Goal: Check status: Check status

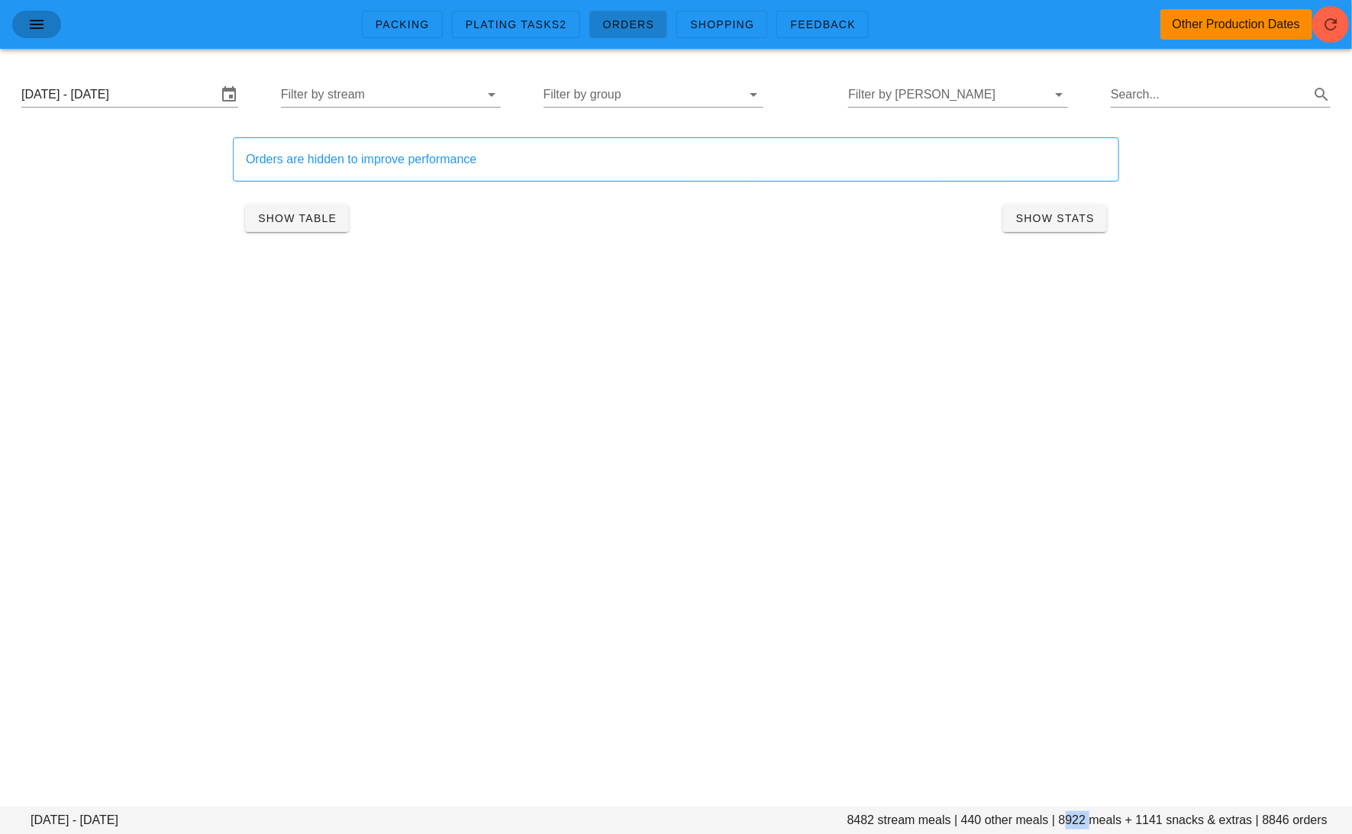
click at [34, 18] on icon "button" at bounding box center [36, 24] width 18 height 18
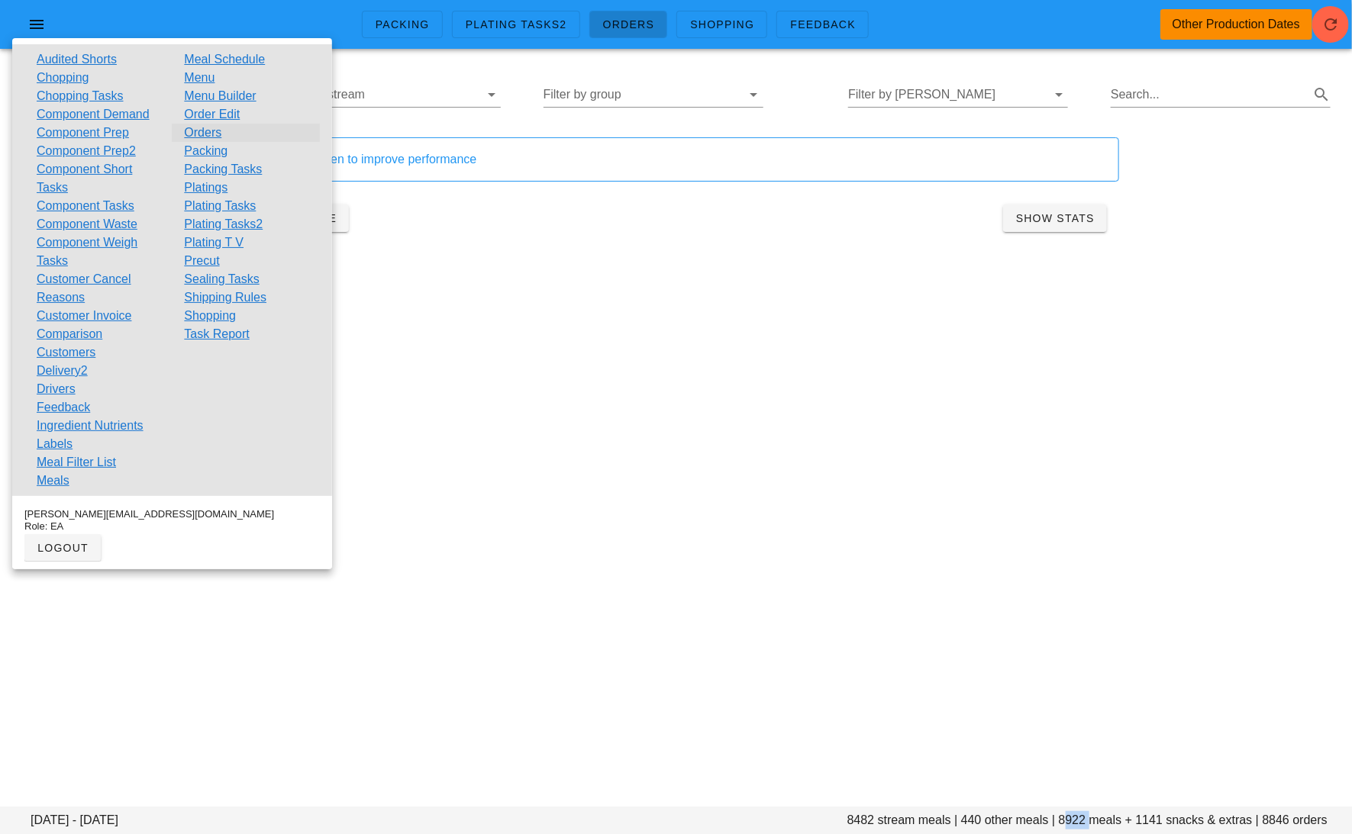
click at [210, 133] on link "Orders" at bounding box center [202, 133] width 37 height 18
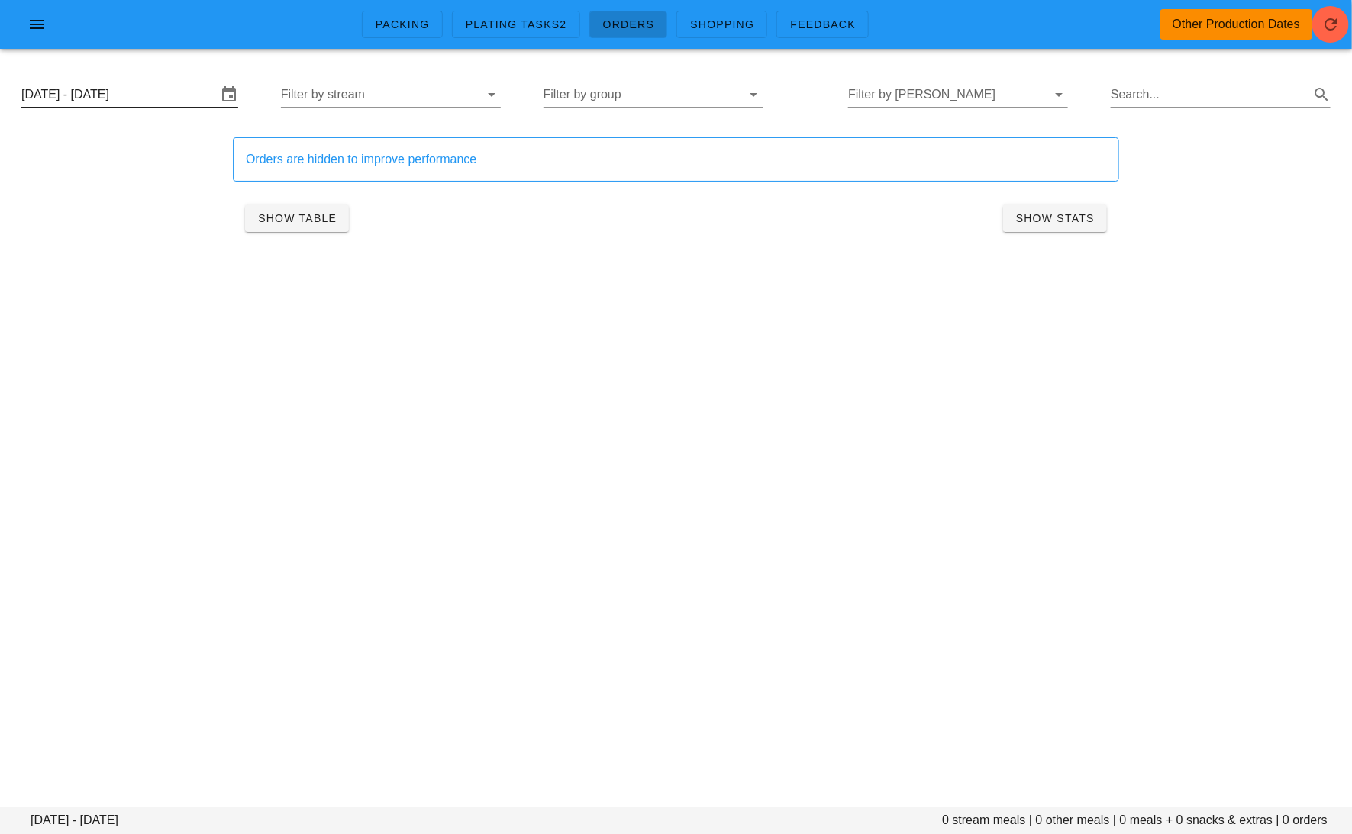
click at [132, 94] on input "[DATE] - [DATE]" at bounding box center [118, 94] width 195 height 24
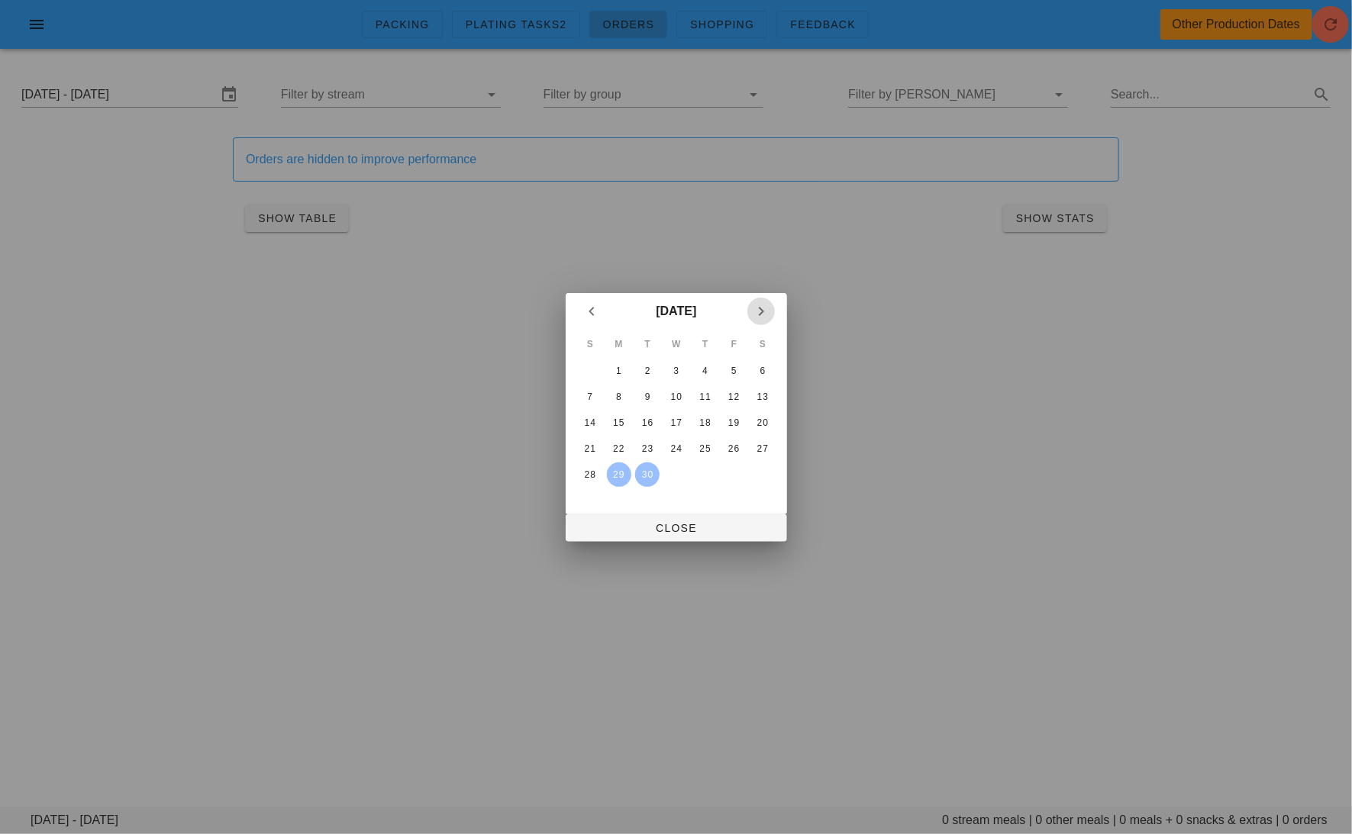
click at [762, 310] on icon "Next month" at bounding box center [761, 311] width 18 height 18
click at [625, 397] on div "6" at bounding box center [618, 397] width 23 height 11
click at [716, 392] on div "9" at bounding box center [704, 397] width 24 height 11
click at [716, 393] on div "9" at bounding box center [704, 397] width 24 height 11
click at [772, 386] on td "11" at bounding box center [762, 397] width 27 height 24
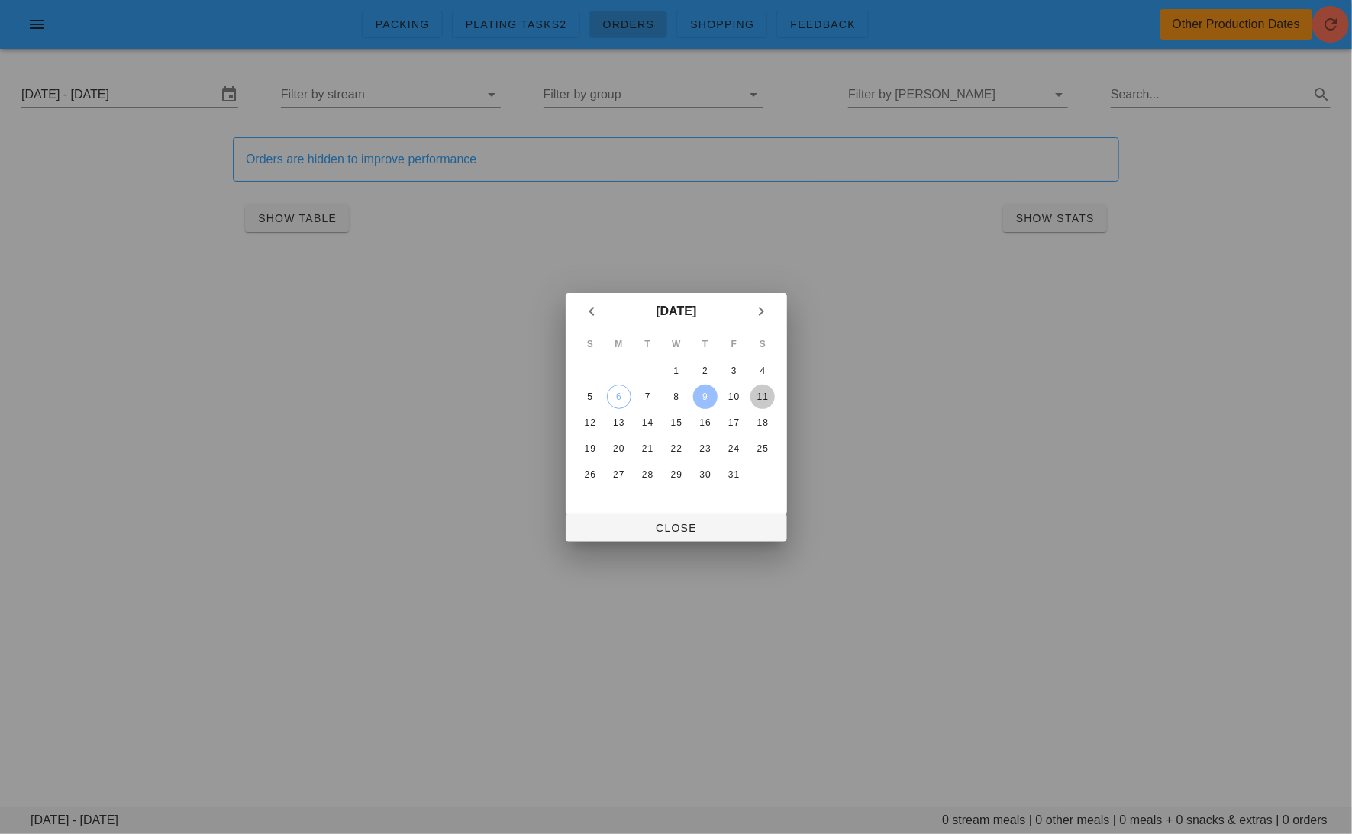
click at [763, 397] on div "11" at bounding box center [762, 397] width 24 height 11
click at [747, 527] on span "Close" at bounding box center [676, 528] width 197 height 12
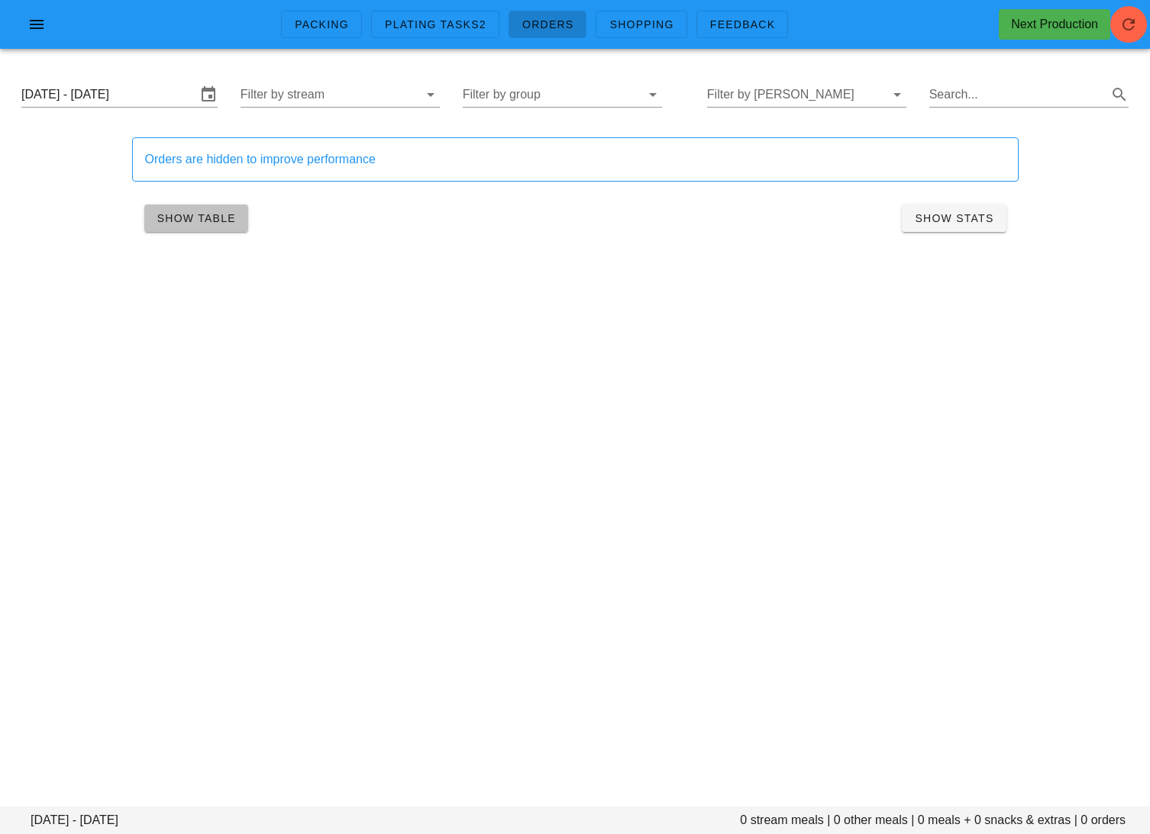
click at [214, 213] on span "Show Table" at bounding box center [195, 218] width 79 height 12
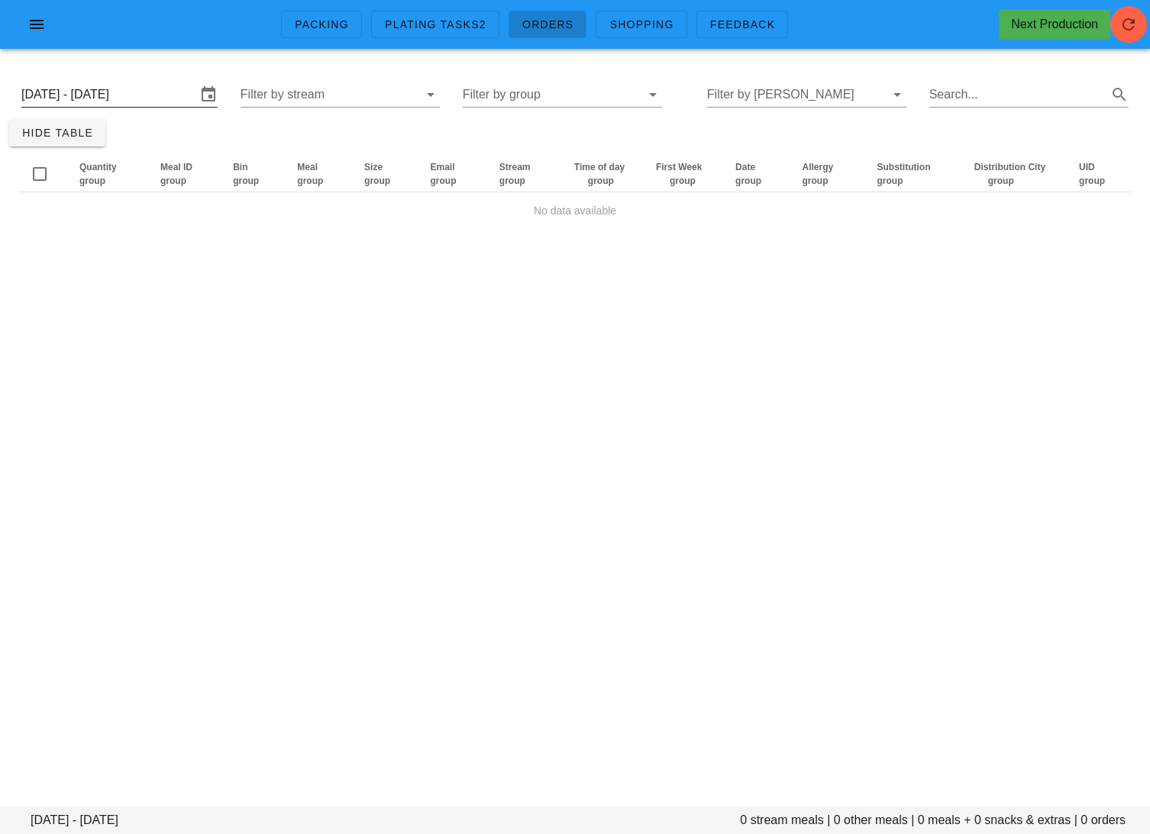
click at [134, 101] on input "[DATE] - [DATE]" at bounding box center [108, 94] width 175 height 24
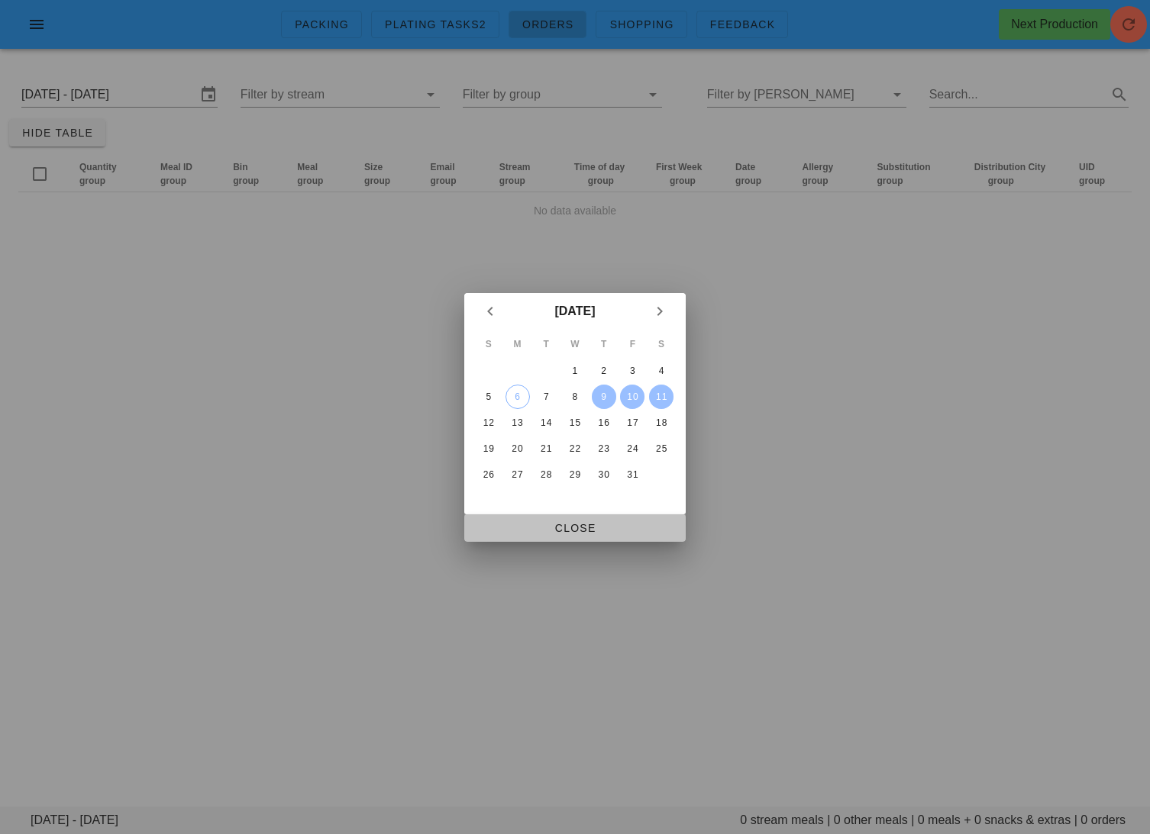
click at [590, 529] on span "Close" at bounding box center [574, 528] width 197 height 12
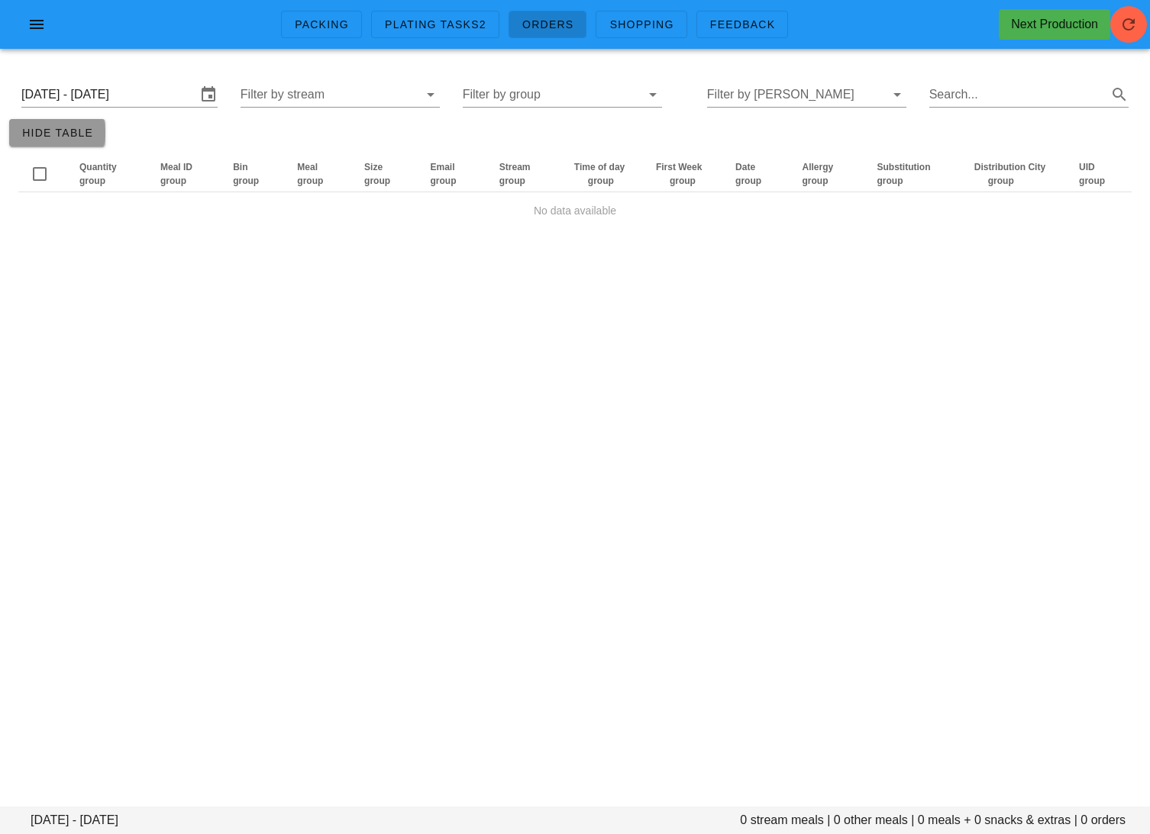
click at [76, 130] on span "Hide Table" at bounding box center [57, 133] width 72 height 12
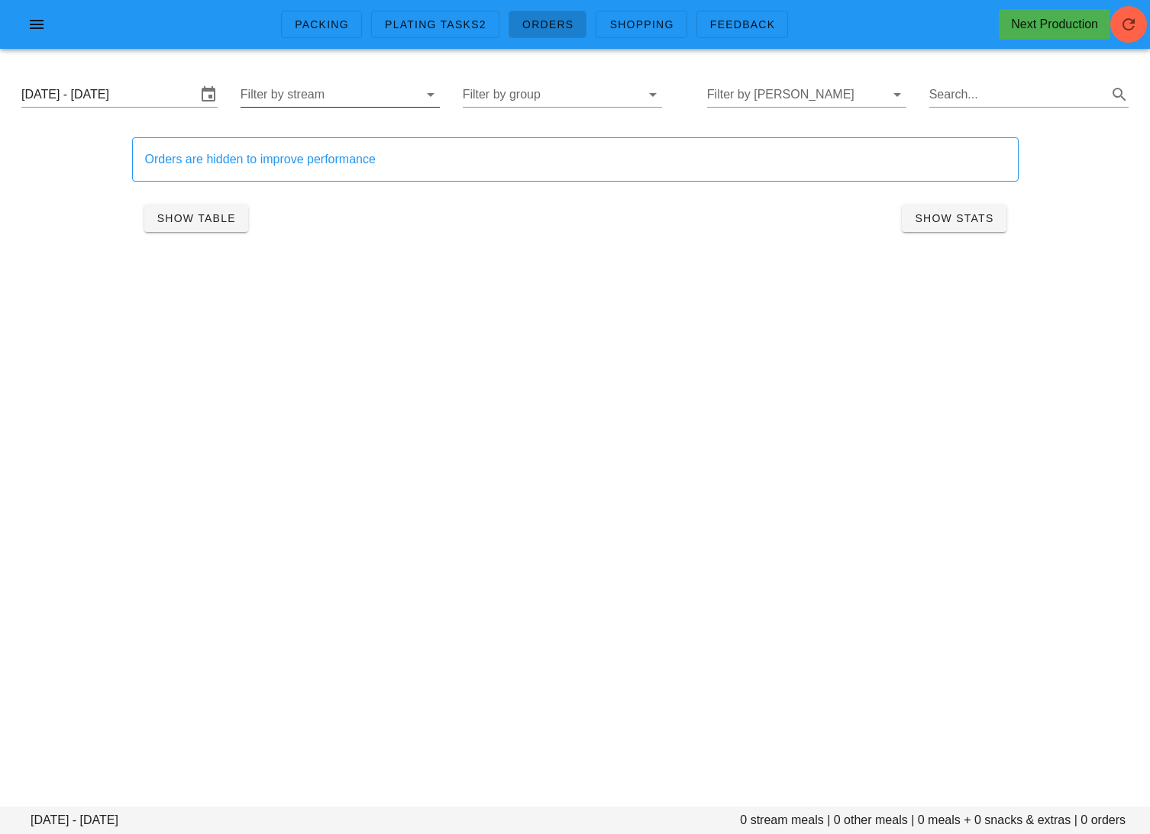
click at [370, 103] on input "Filter by stream" at bounding box center [327, 94] width 175 height 24
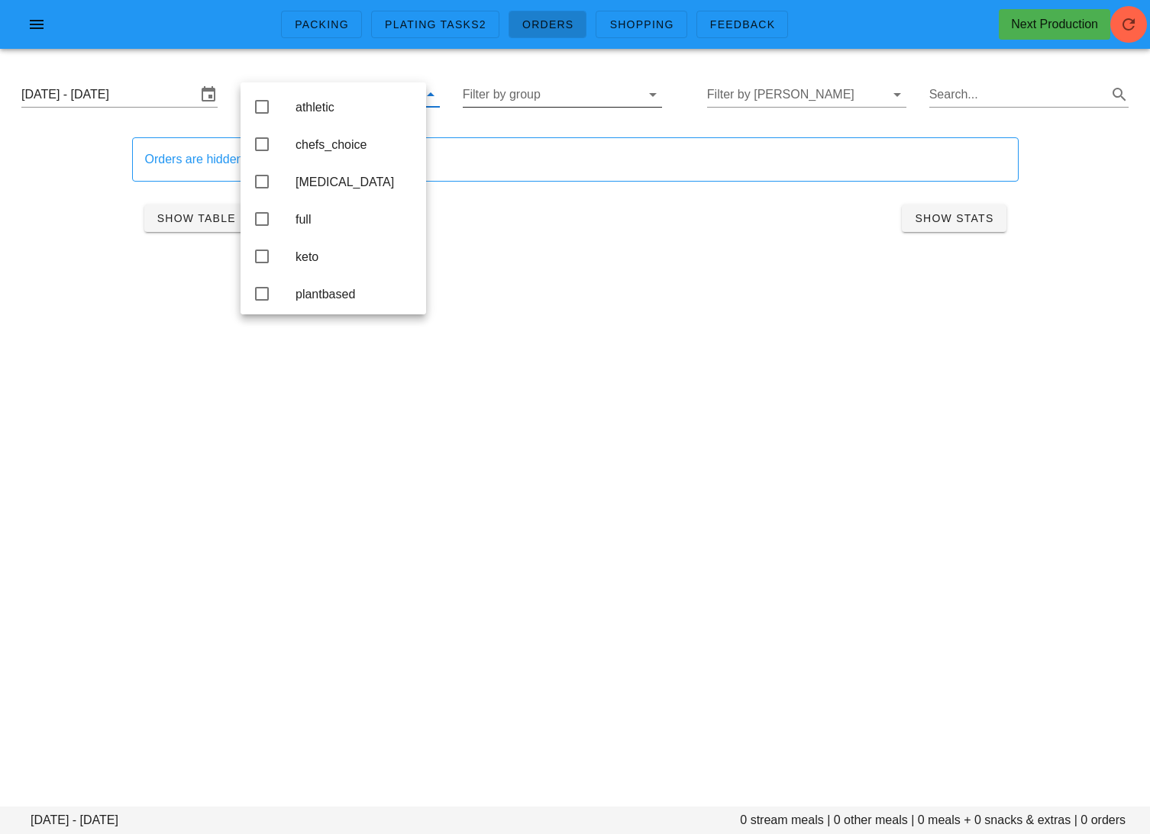
click at [578, 92] on input "Filter by group" at bounding box center [550, 94] width 175 height 24
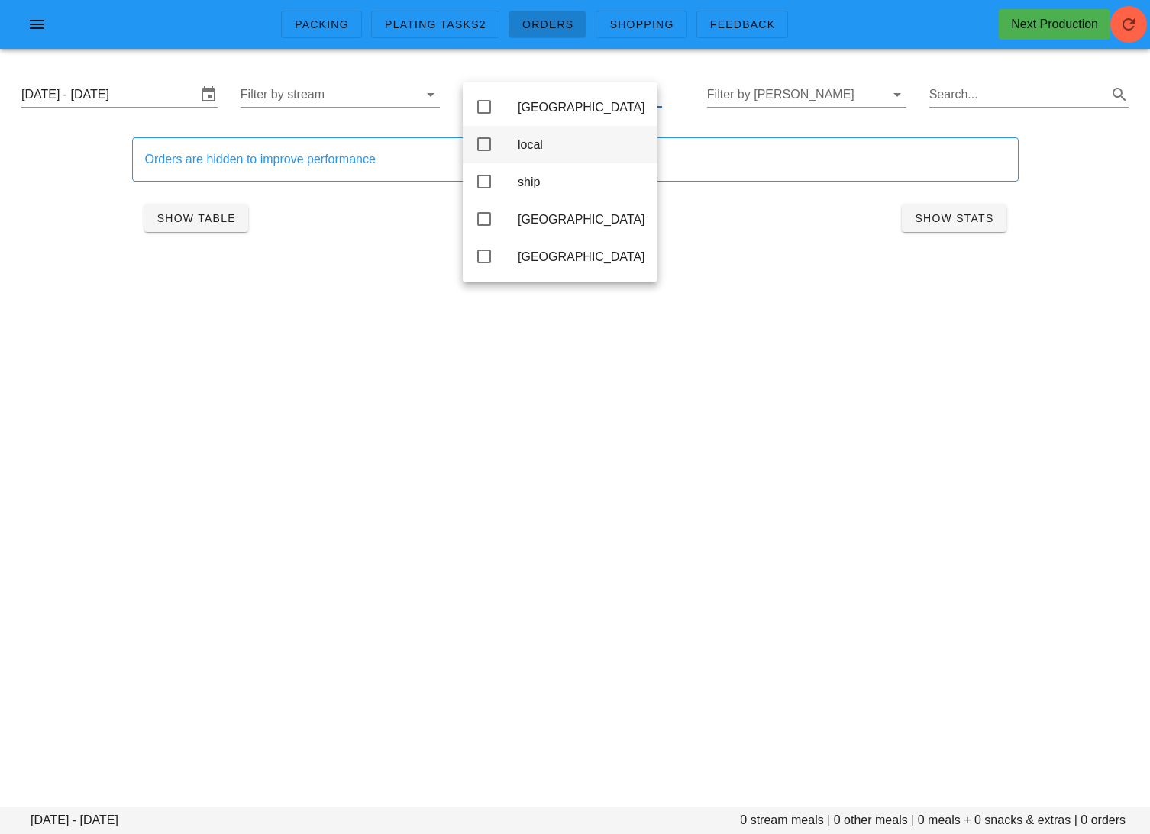
click at [569, 147] on div "local" at bounding box center [581, 144] width 127 height 15
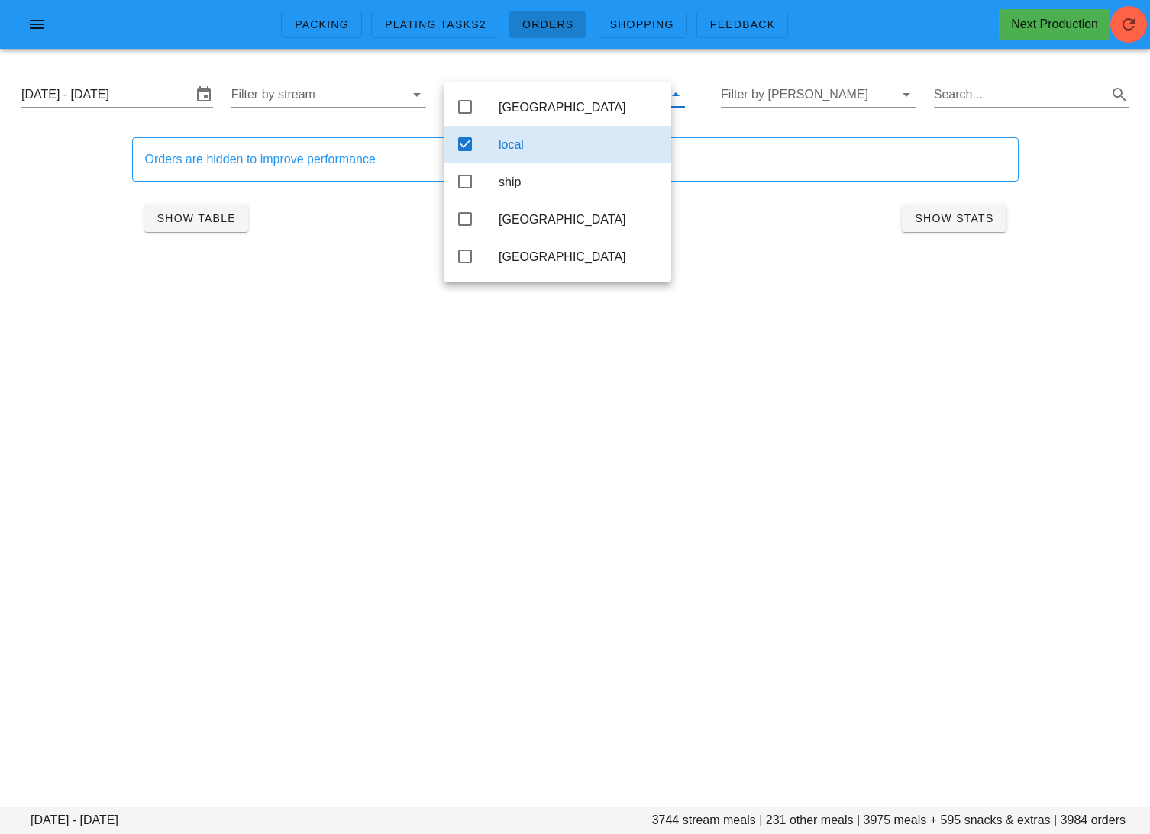
click at [566, 143] on div "local" at bounding box center [578, 144] width 160 height 15
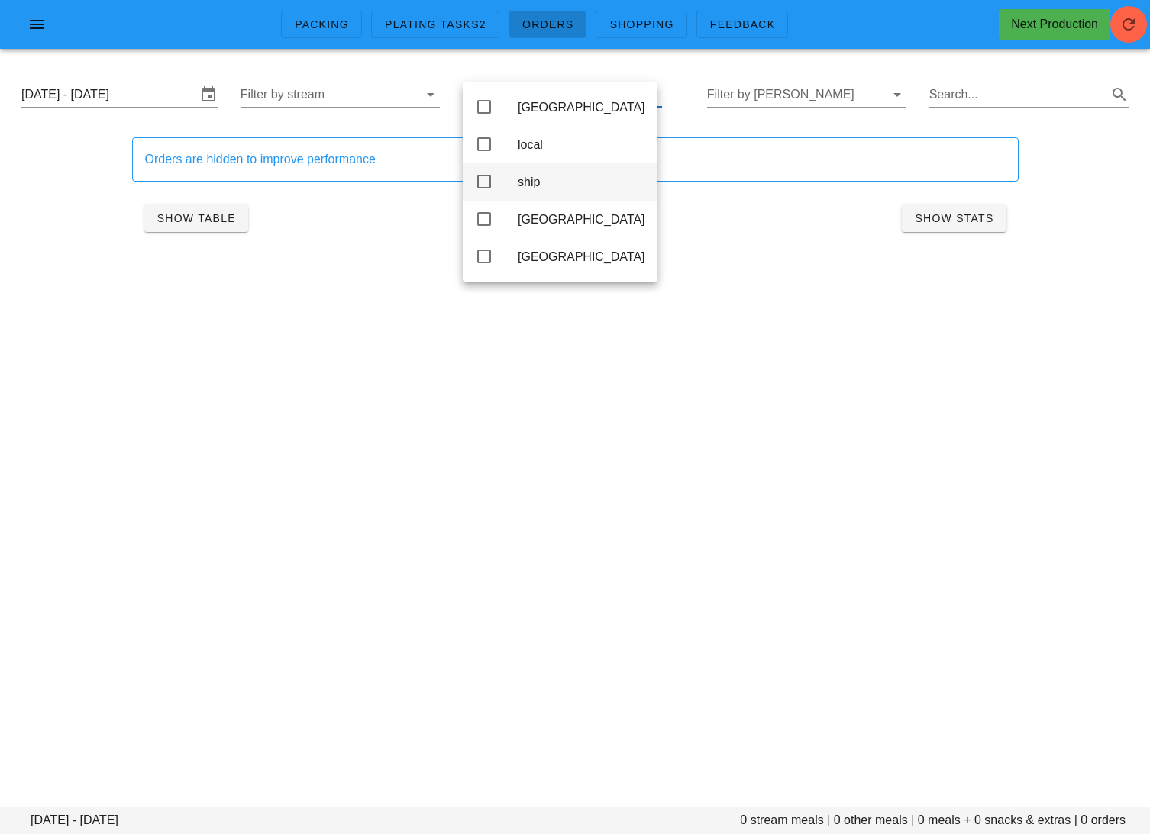
click at [531, 185] on div "ship" at bounding box center [581, 182] width 127 height 15
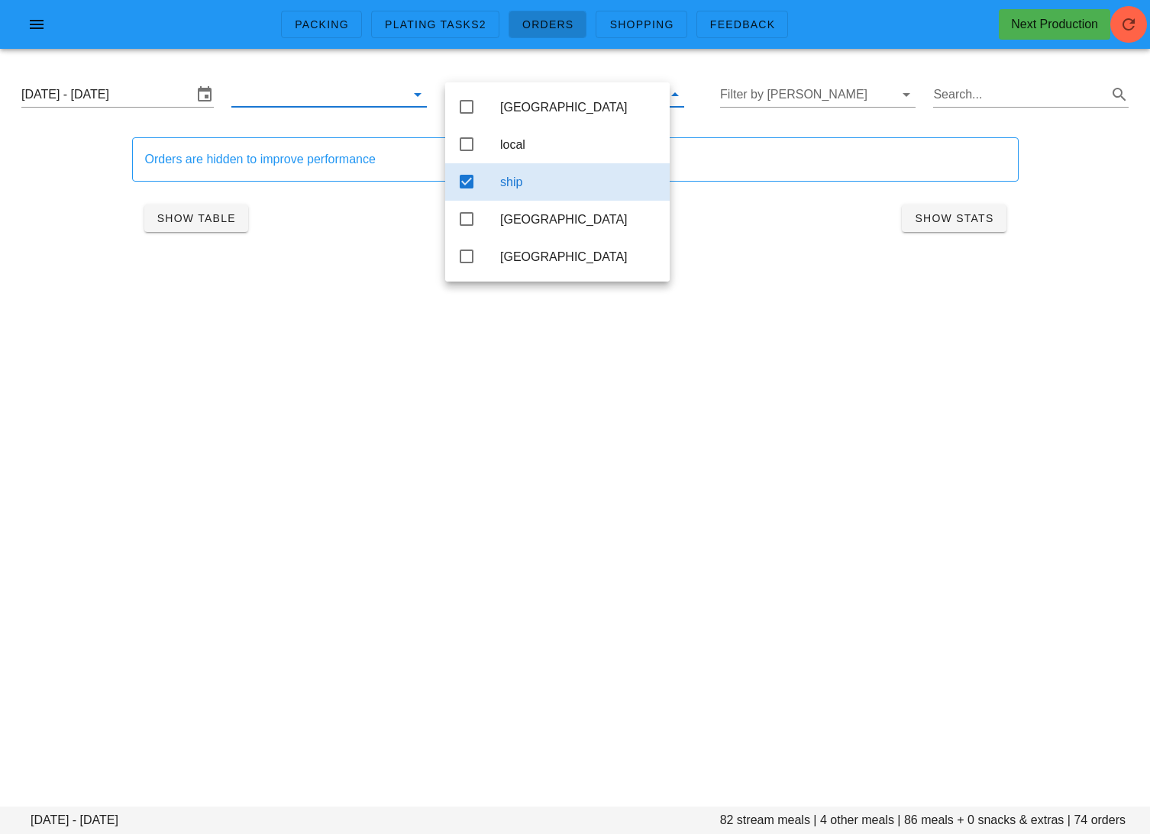
click at [356, 89] on input "text" at bounding box center [316, 94] width 171 height 24
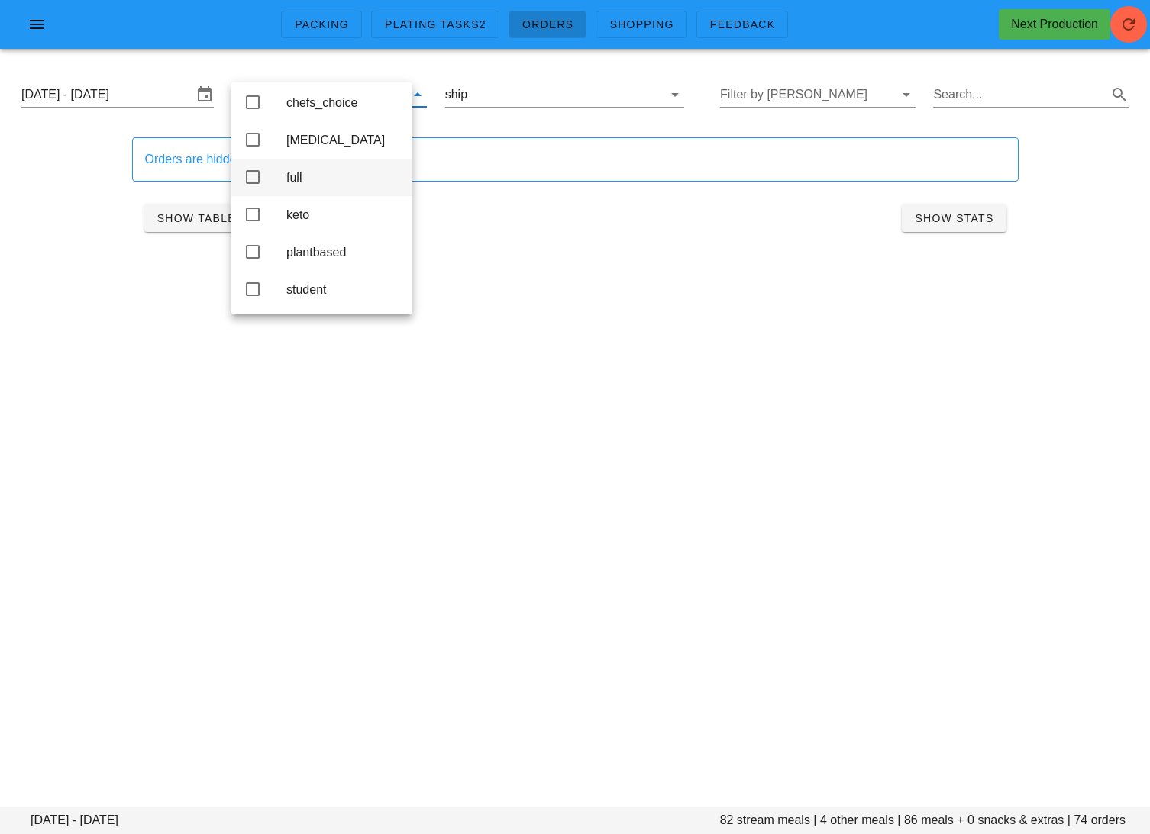
scroll to position [53, 0]
click at [360, 100] on div "chefs_choice" at bounding box center [343, 102] width 114 height 15
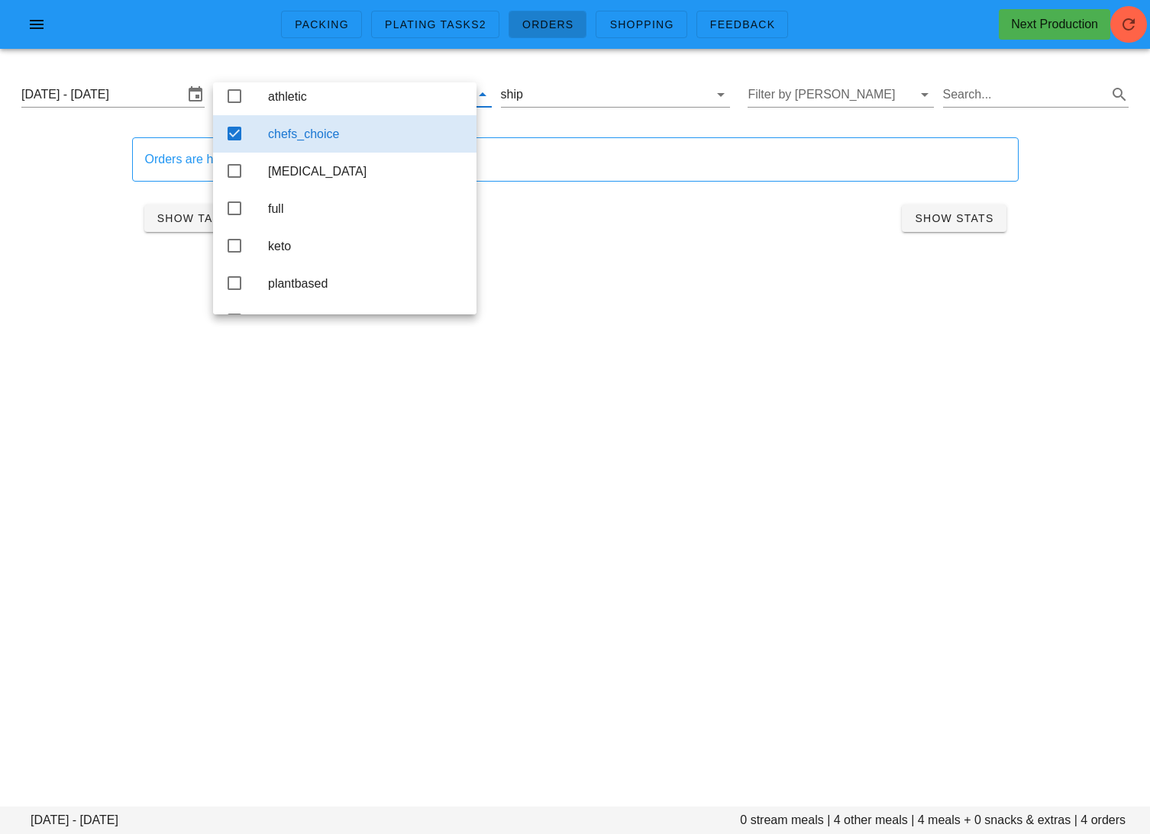
scroll to position [6, 0]
click at [567, 487] on div "Packing Plating Tasks2 Orders Shopping Feedback Next Production [DATE] - [DATE]…" at bounding box center [575, 417] width 1150 height 834
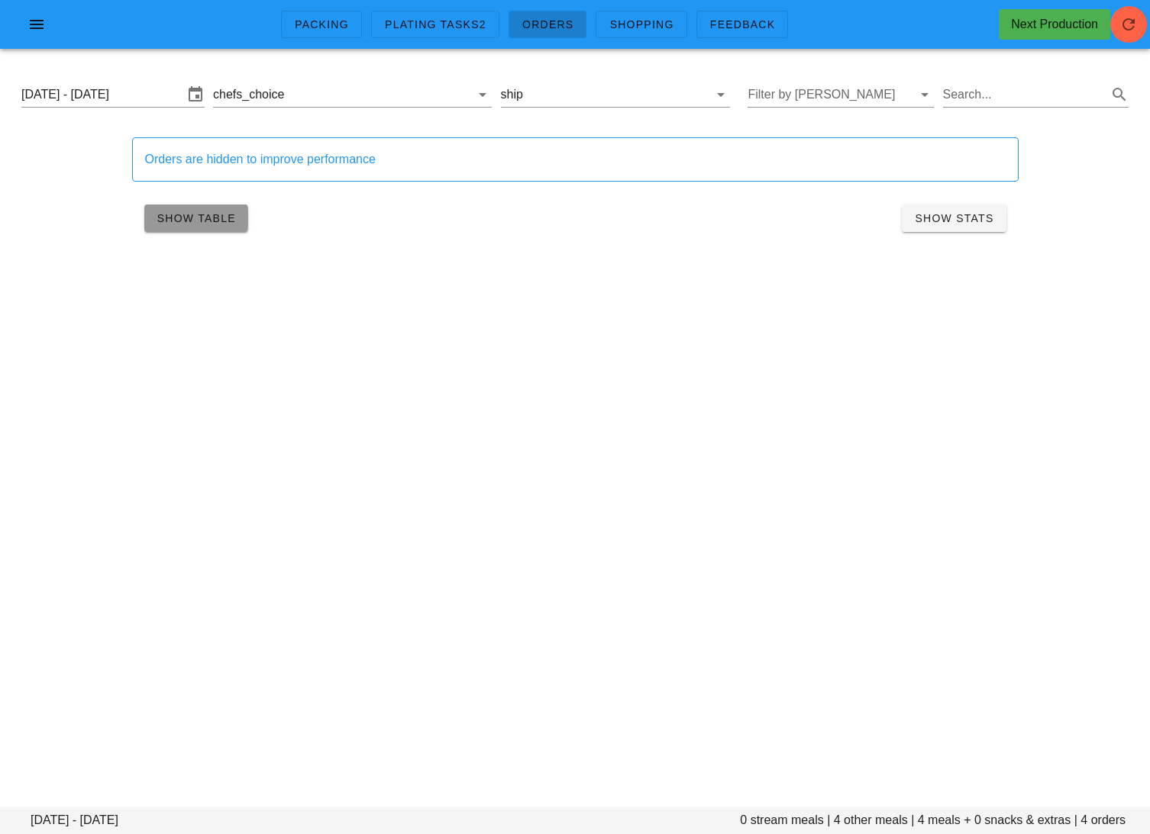
click at [234, 218] on span "Show Table" at bounding box center [195, 218] width 79 height 12
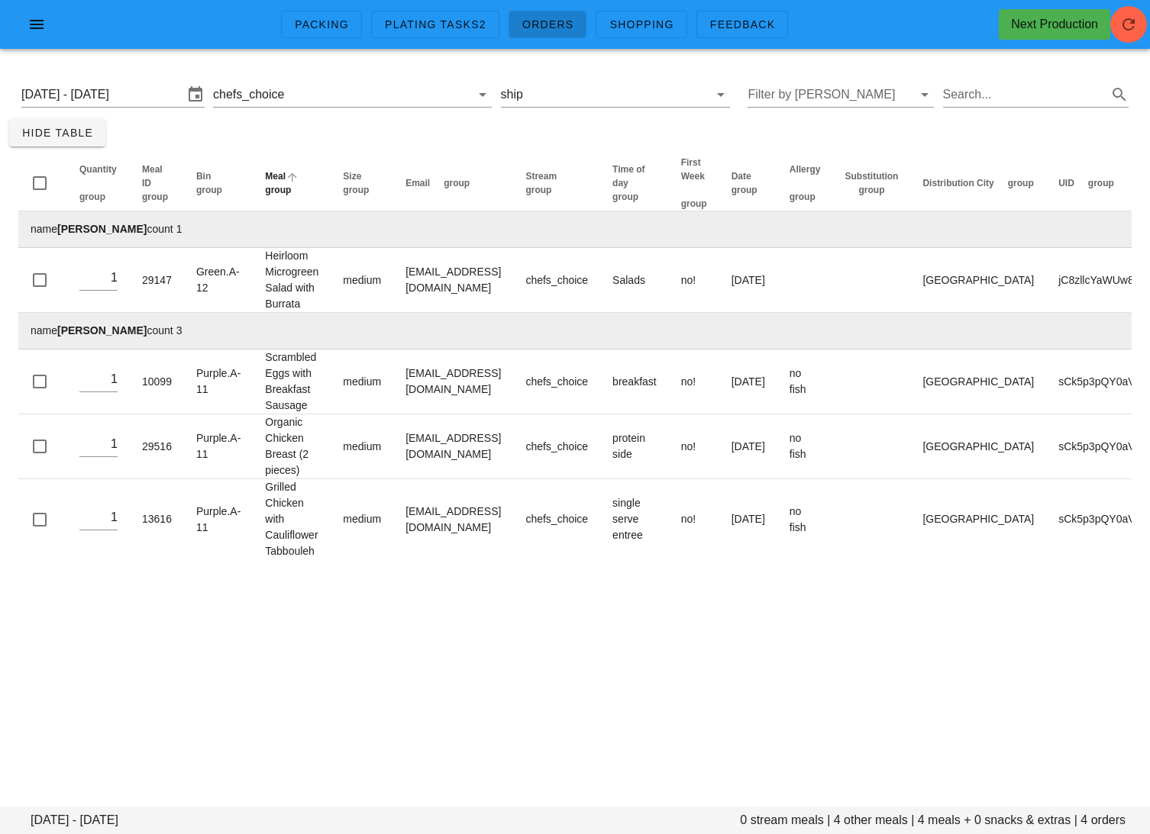
click at [284, 199] on th "Meal group" at bounding box center [292, 184] width 78 height 56
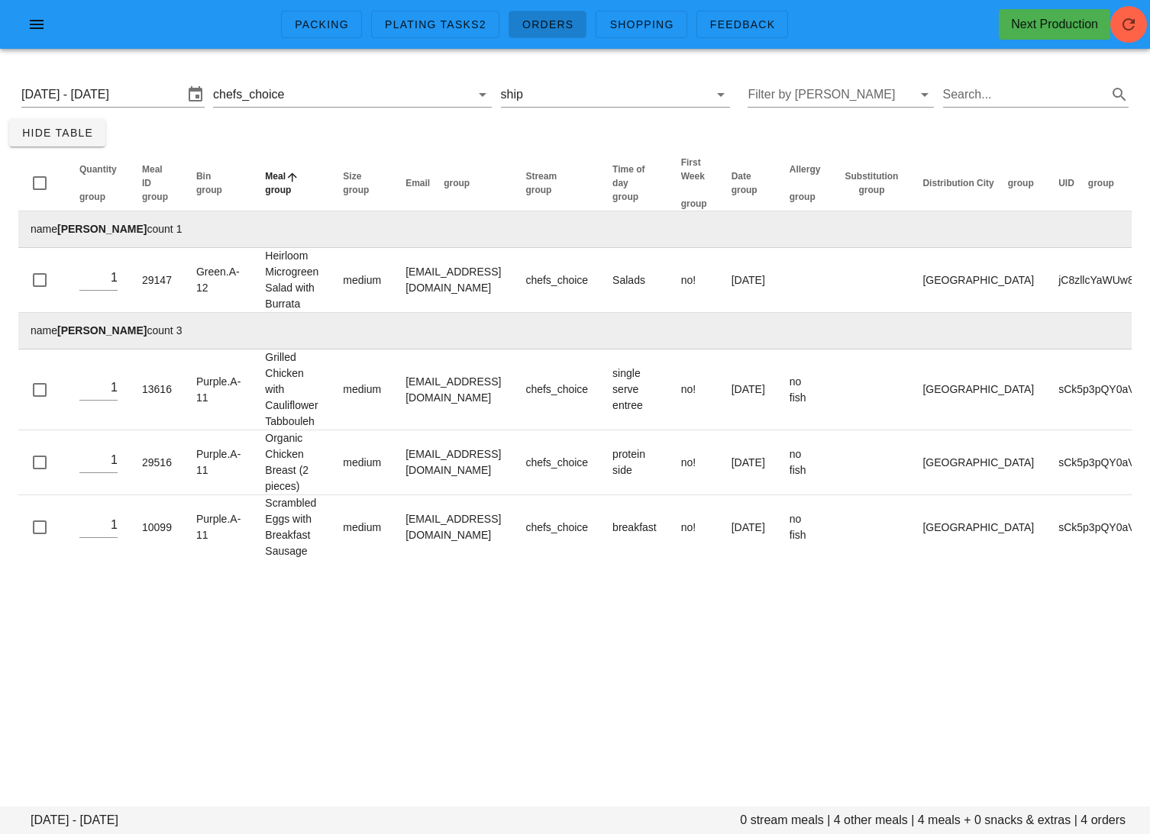
click at [279, 192] on span "group" at bounding box center [278, 190] width 26 height 11
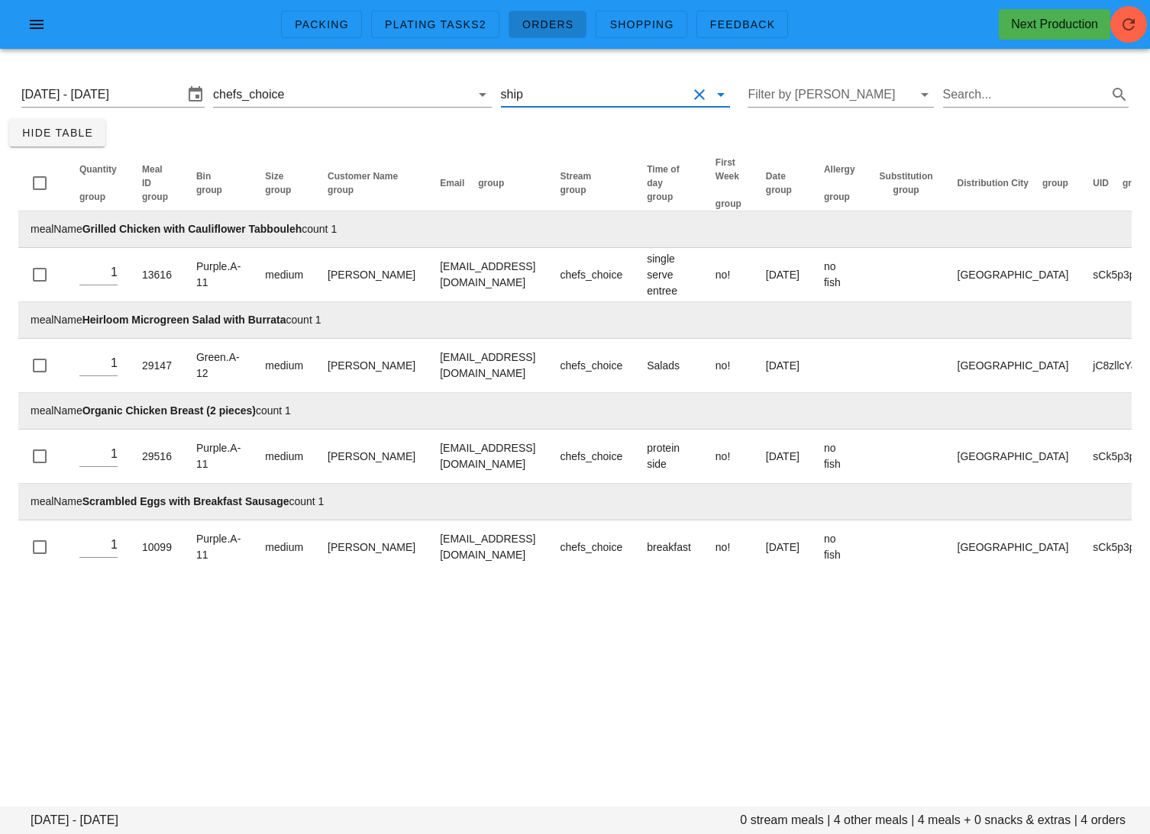
click at [631, 89] on input "text" at bounding box center [607, 94] width 162 height 24
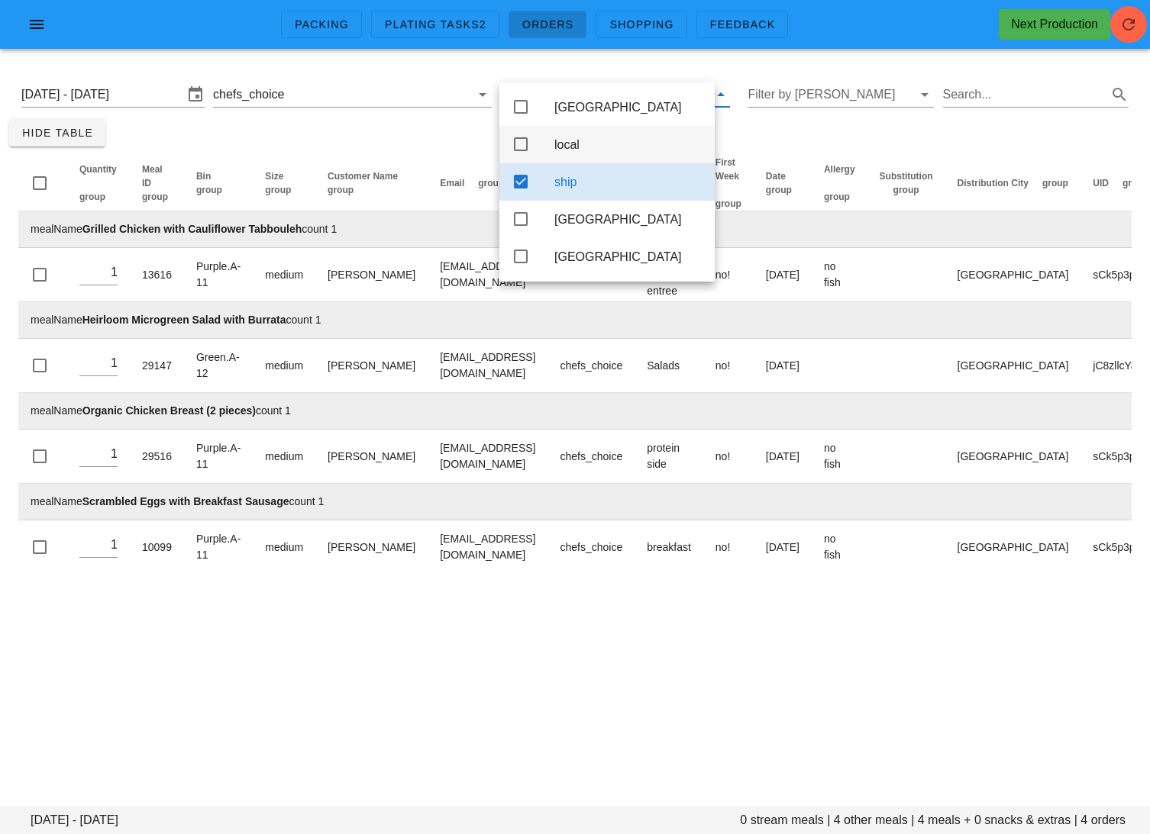
click at [586, 140] on div "local" at bounding box center [628, 144] width 148 height 15
click at [571, 189] on div "ship" at bounding box center [628, 182] width 148 height 15
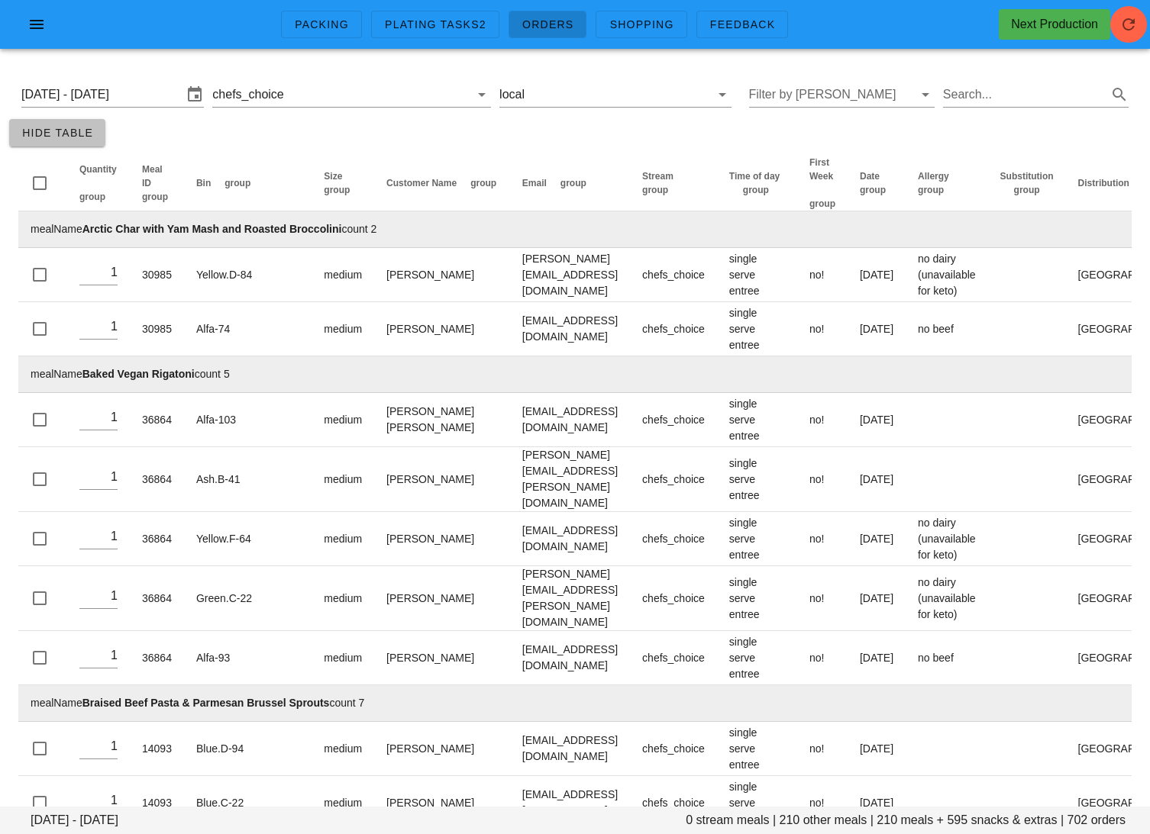
click at [65, 138] on span "Hide Table" at bounding box center [57, 133] width 72 height 12
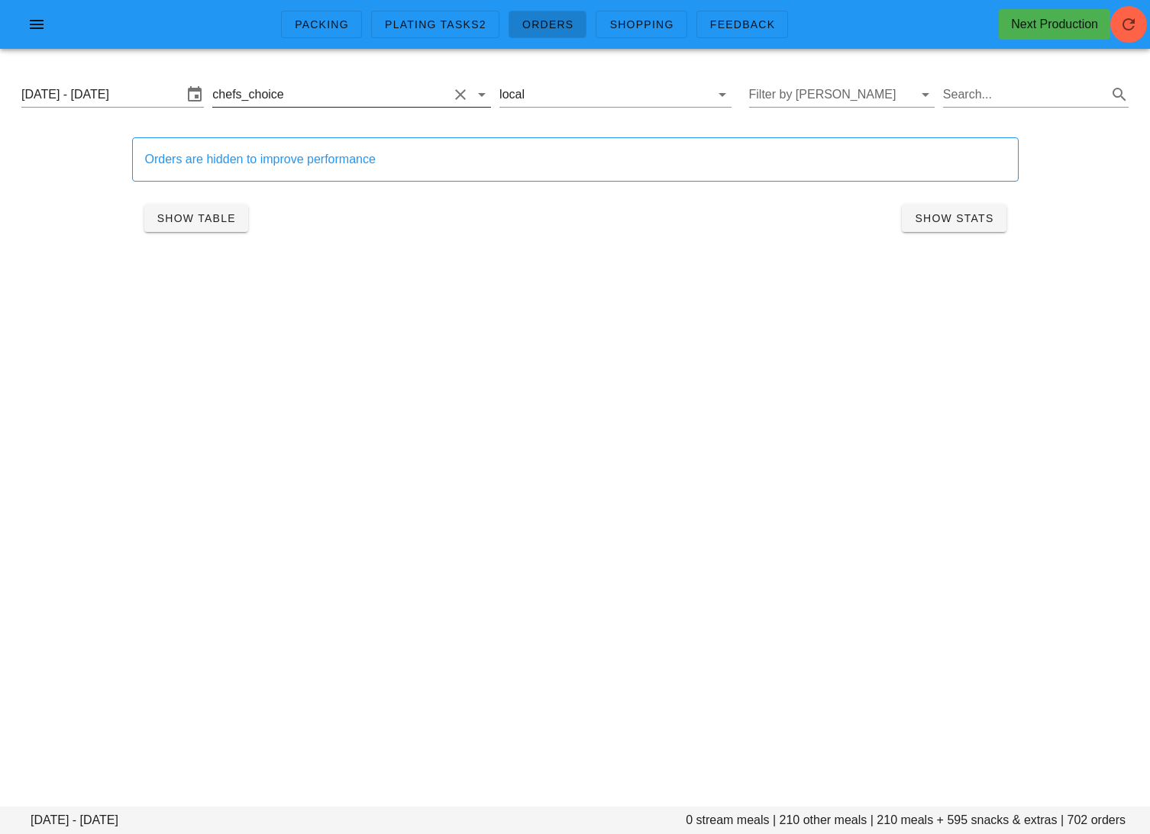
click at [451, 93] on button "Clear Filter by stream" at bounding box center [460, 94] width 18 height 18
click at [992, 87] on input "text" at bounding box center [1019, 94] width 170 height 24
click at [714, 332] on div "Packing Plating Tasks2 Orders Shopping Feedback Next Production [DATE] - [DATE]…" at bounding box center [575, 417] width 1150 height 834
drag, startPoint x: 988, startPoint y: 97, endPoint x: 795, endPoint y: 93, distance: 193.2
click at [814, 94] on div "[DATE] - [DATE] Filter by stream local Filter by [PERSON_NAME]" at bounding box center [574, 94] width 1131 height 49
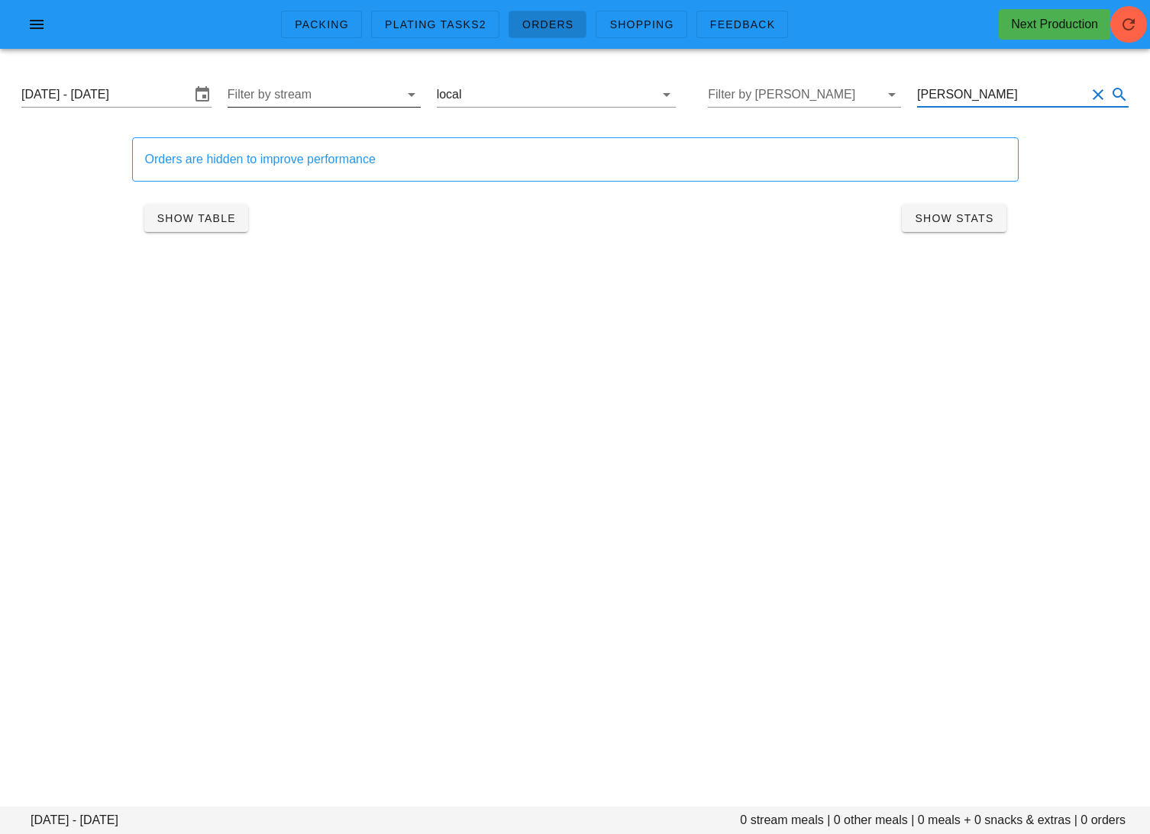
click at [594, 356] on div "Packing Plating Tasks2 Orders Shopping Feedback Next Production [DATE] - [DATE]…" at bounding box center [575, 417] width 1150 height 834
drag, startPoint x: 998, startPoint y: 94, endPoint x: 768, endPoint y: 73, distance: 231.5
click at [768, 73] on div "[DATE] - [DATE] Filter by stream local Filter by [PERSON_NAME] [PERSON_NAME]" at bounding box center [574, 94] width 1131 height 49
type input "coldgrid"
click at [487, 382] on div "Packing Plating Tasks2 Orders Shopping Feedback Next Production [DATE] - [DATE]…" at bounding box center [575, 417] width 1150 height 834
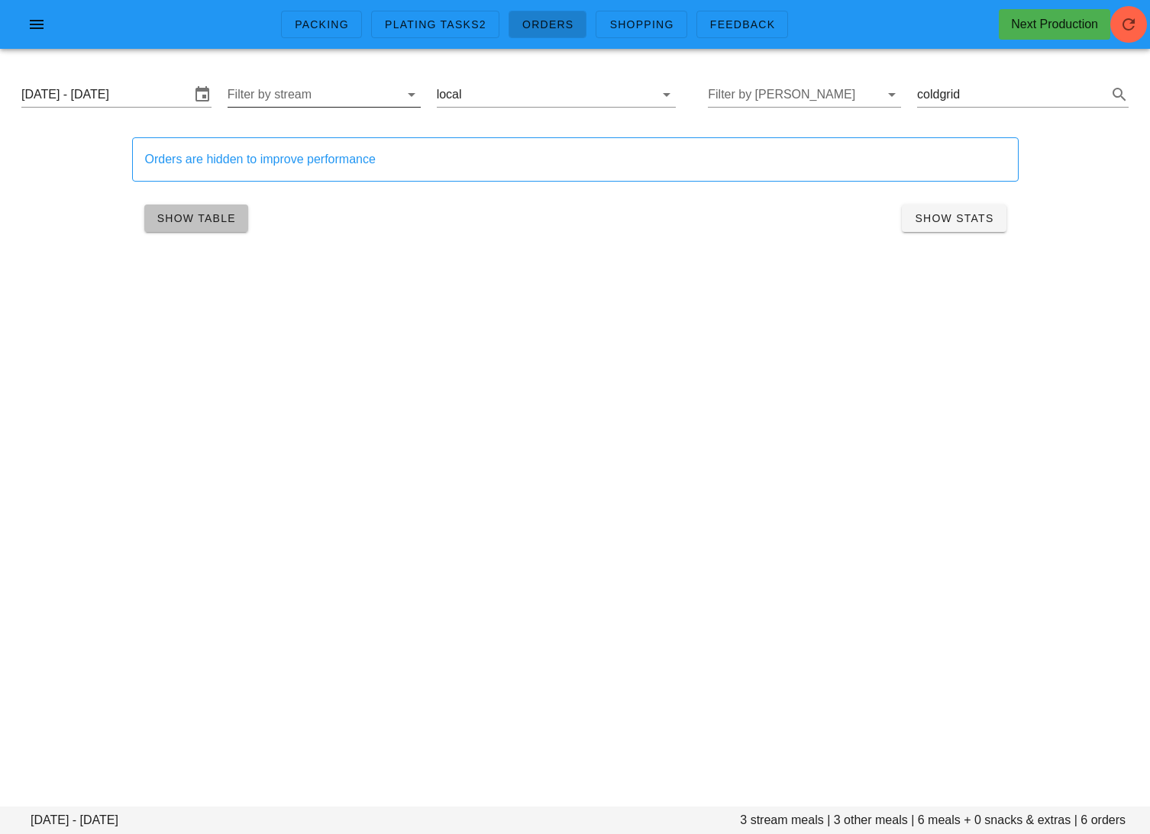
click at [180, 225] on button "Show Table" at bounding box center [196, 218] width 104 height 27
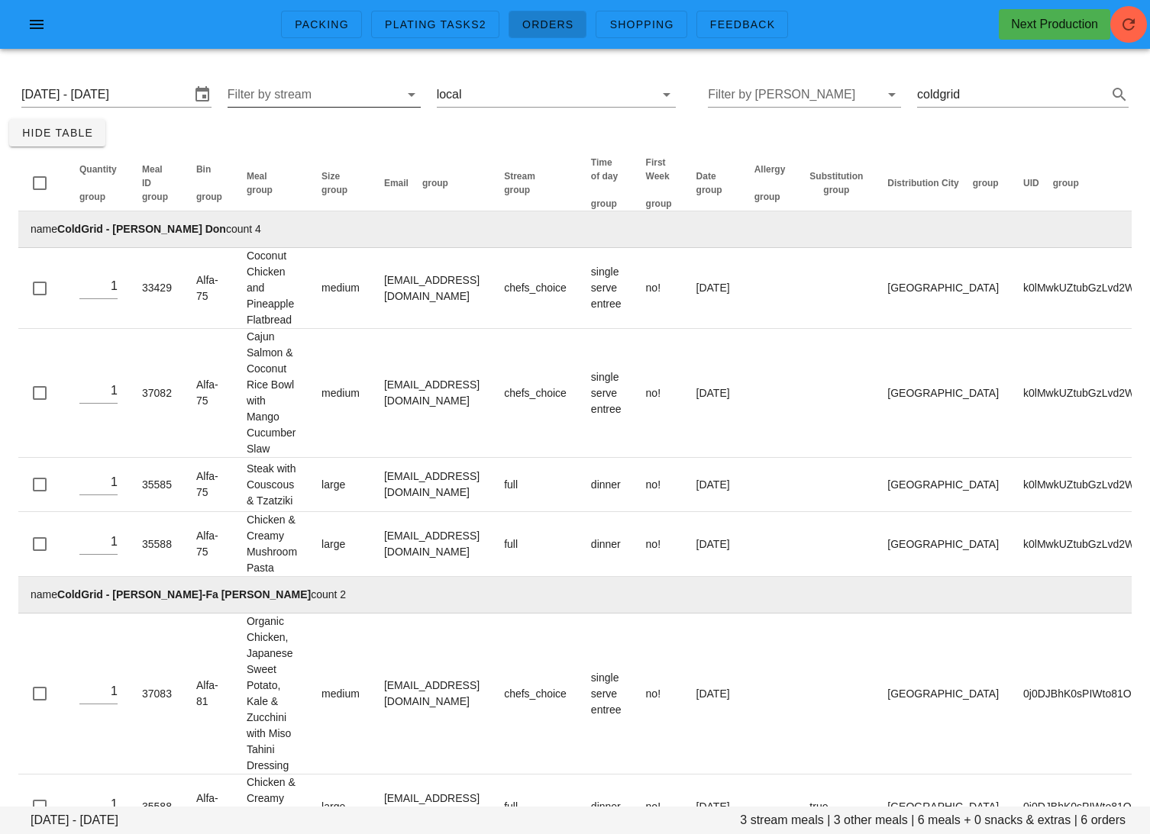
scroll to position [46, 0]
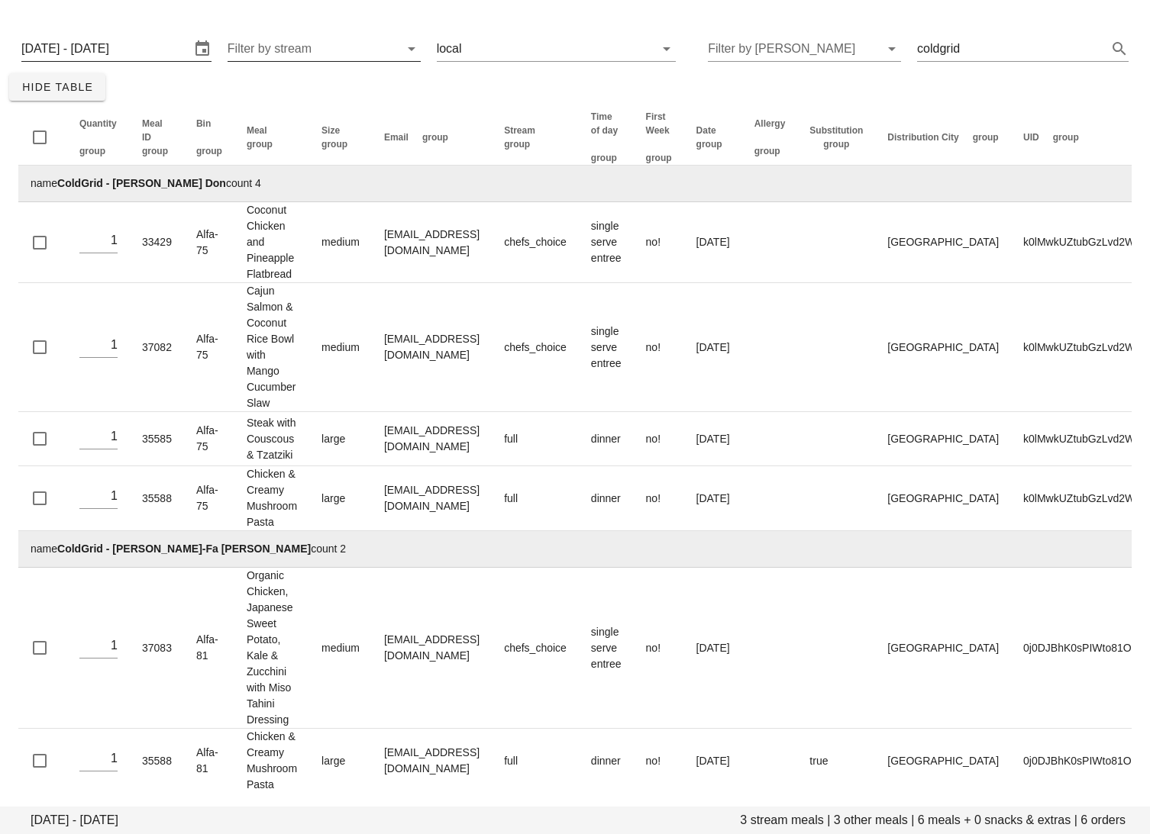
click at [151, 41] on input "[DATE] - [DATE]" at bounding box center [105, 49] width 169 height 24
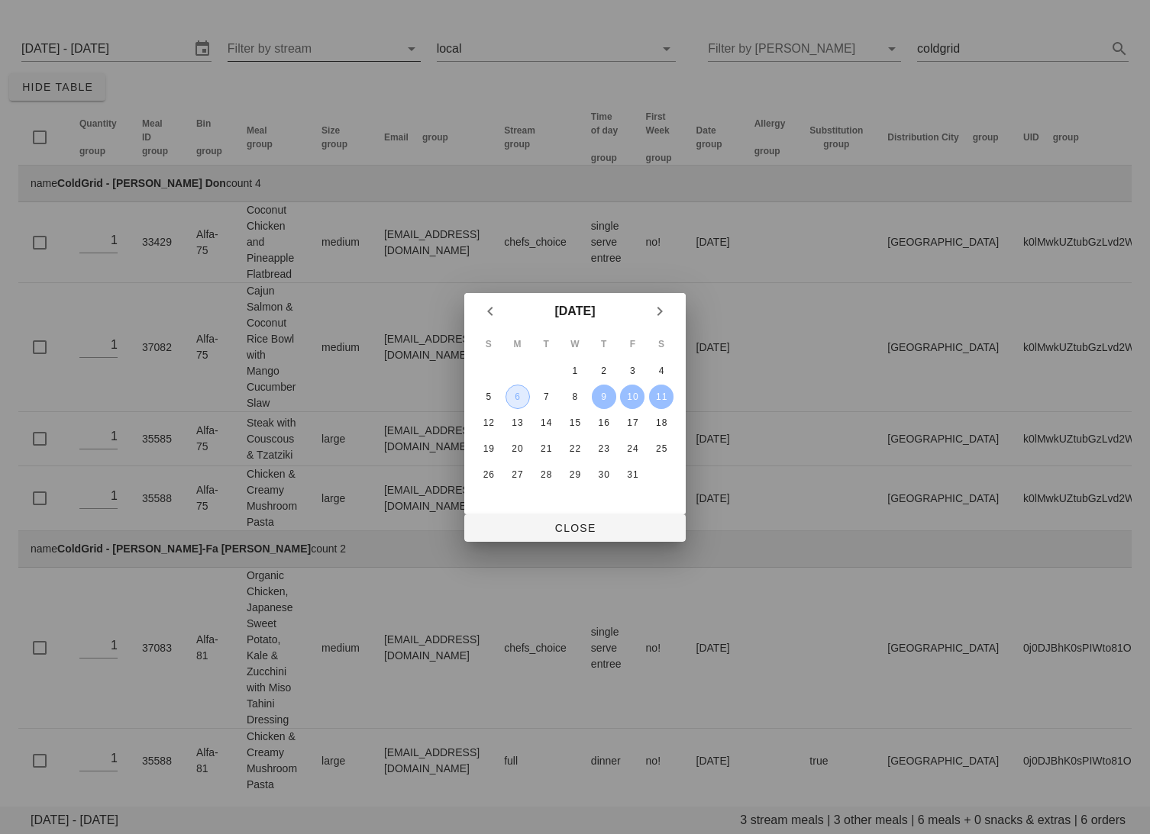
click at [521, 388] on button "6" at bounding box center [517, 397] width 24 height 24
click at [667, 385] on button "11" at bounding box center [661, 397] width 24 height 24
click at [585, 524] on span "Close" at bounding box center [574, 528] width 197 height 12
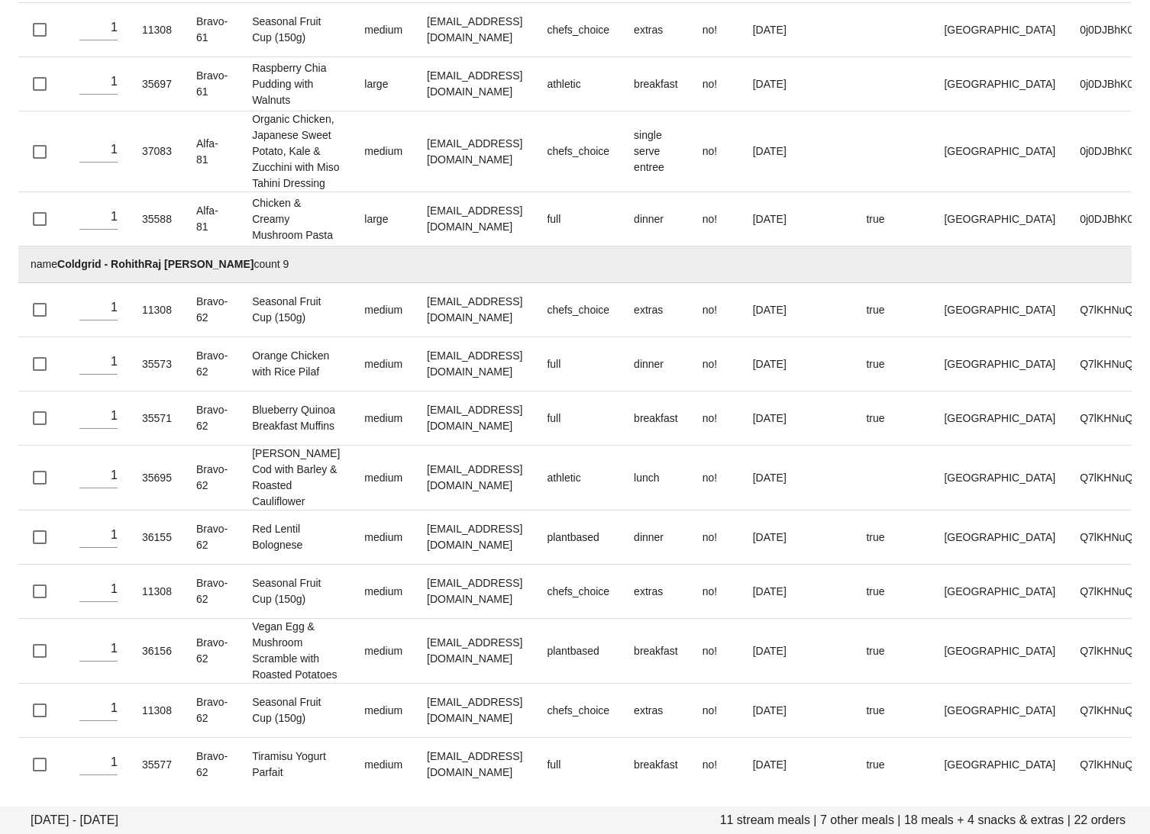
scroll to position [1097, 0]
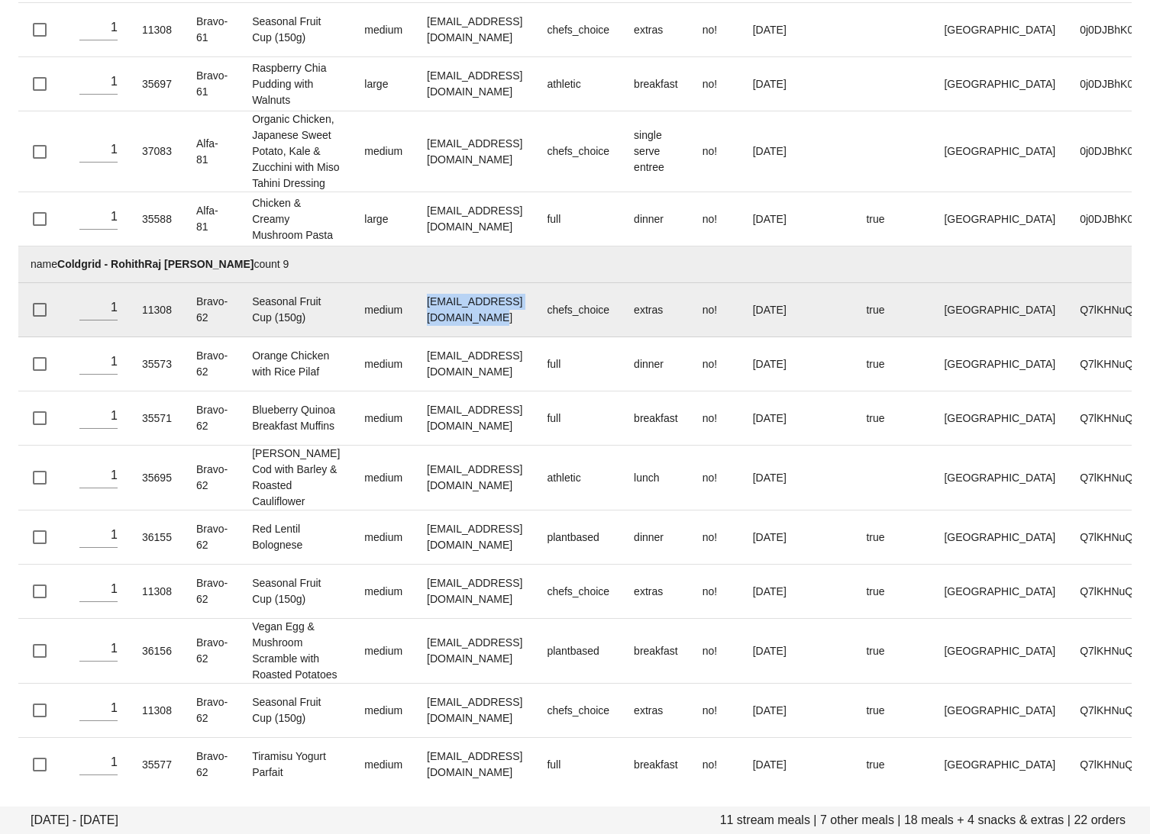
drag, startPoint x: 553, startPoint y: 542, endPoint x: 395, endPoint y: 546, distance: 158.1
click at [414, 337] on td "[EMAIL_ADDRESS][DOMAIN_NAME]" at bounding box center [474, 310] width 120 height 54
copy td "[EMAIL_ADDRESS][DOMAIN_NAME]"
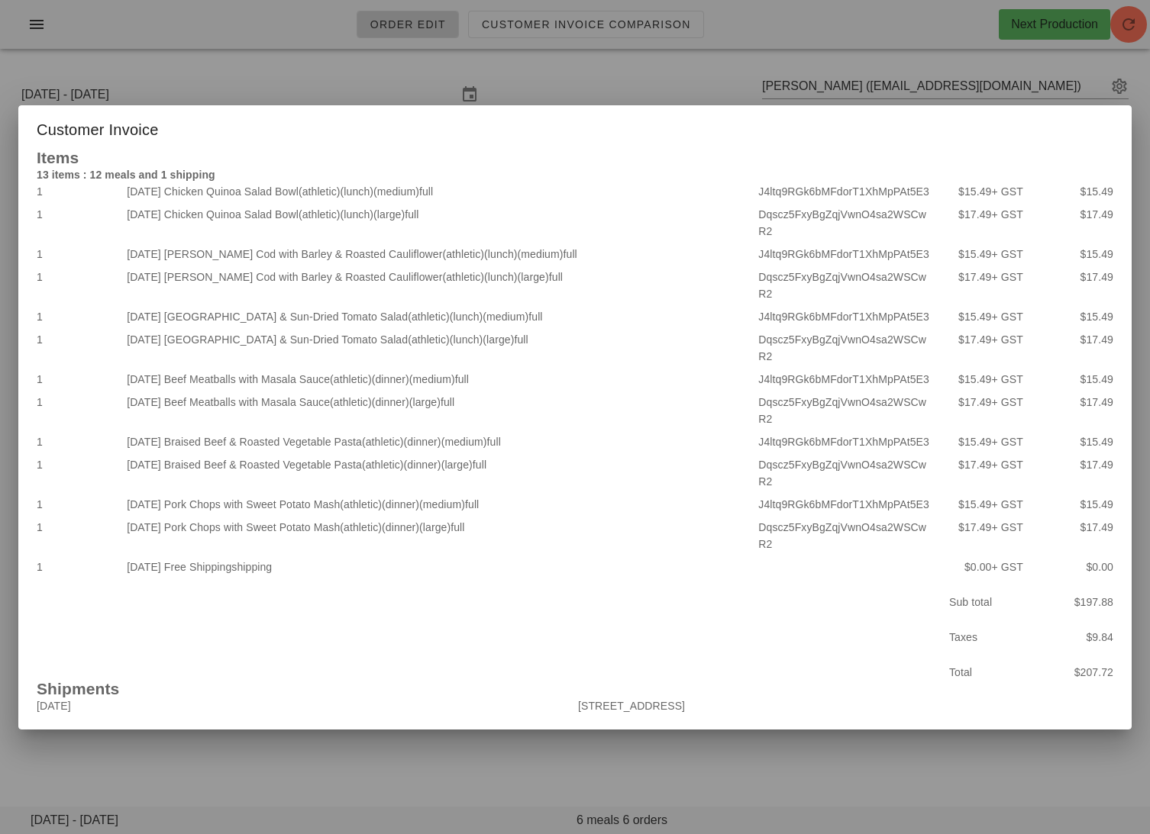
click at [182, 48] on div at bounding box center [575, 417] width 1150 height 834
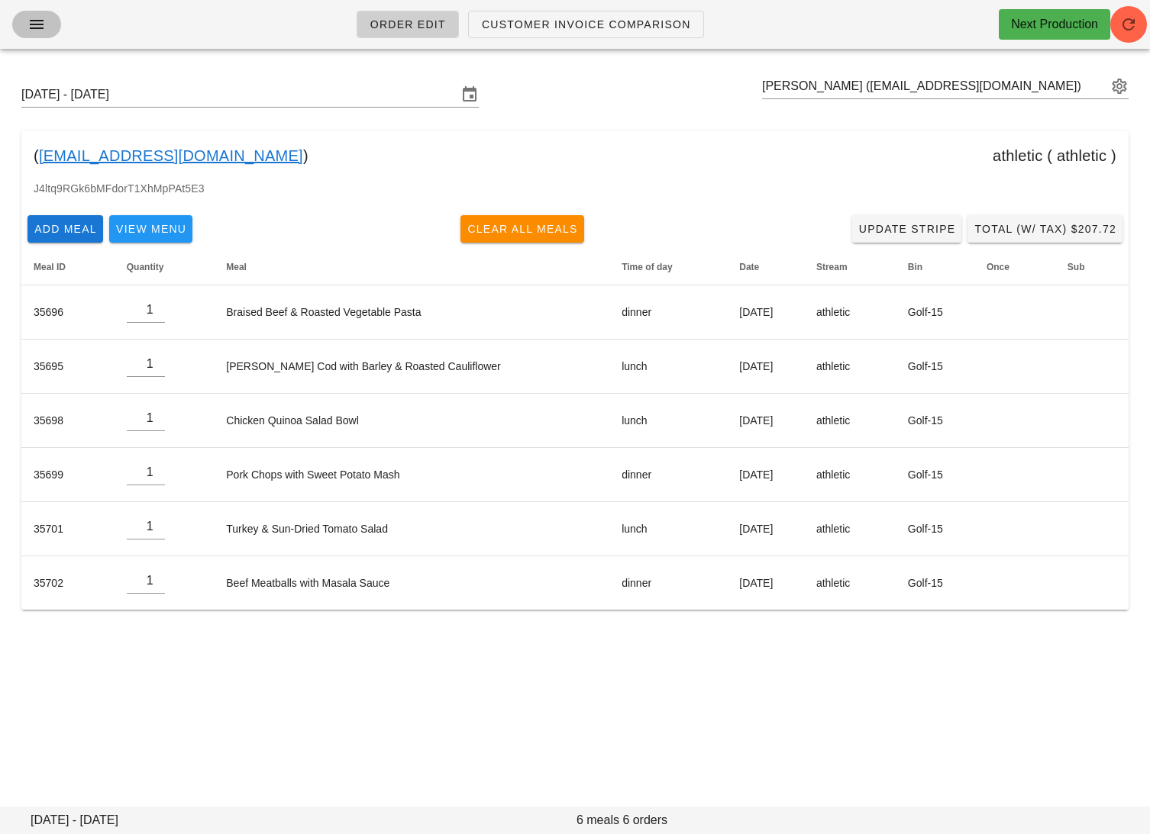
click at [30, 24] on icon "button" at bounding box center [36, 24] width 18 height 18
